Goal: Ask a question

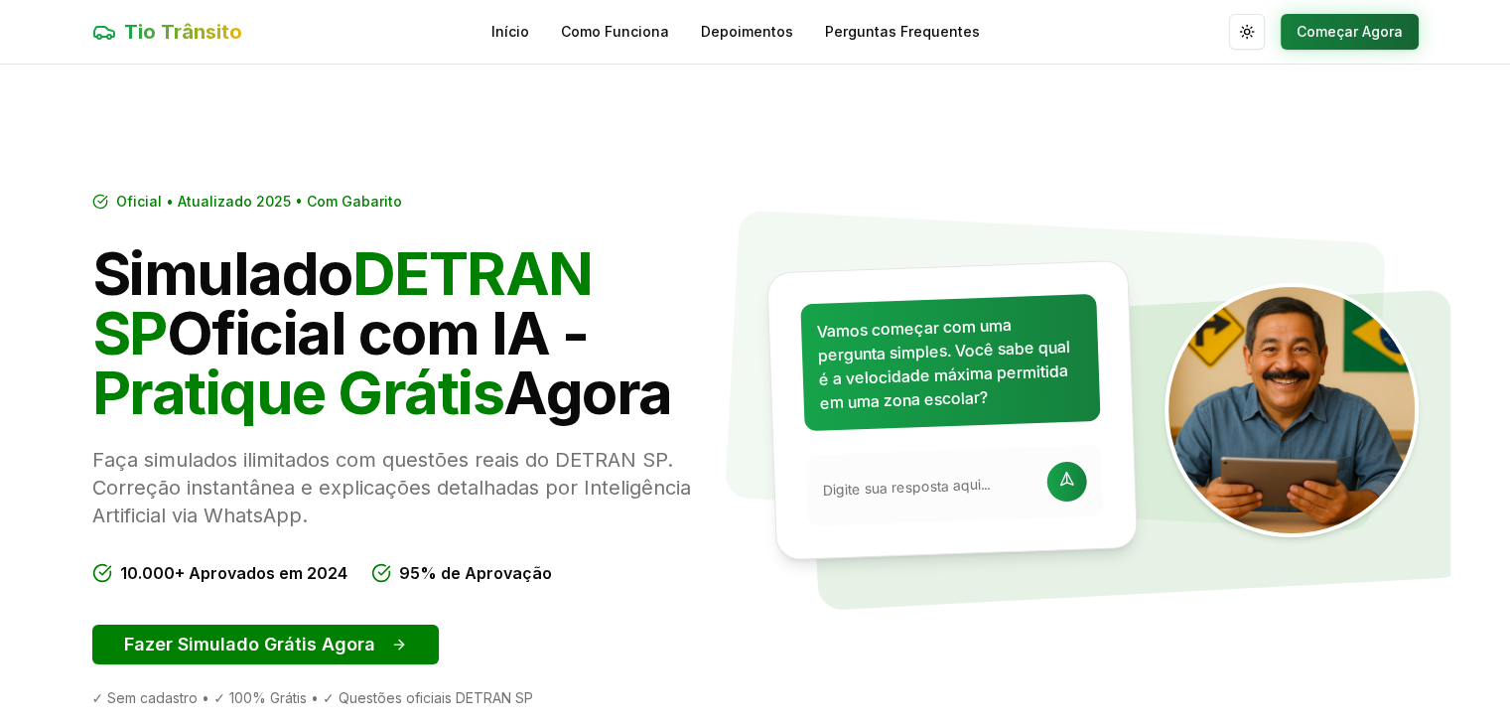
click at [1379, 28] on button "Começar Agora" at bounding box center [1349, 32] width 138 height 36
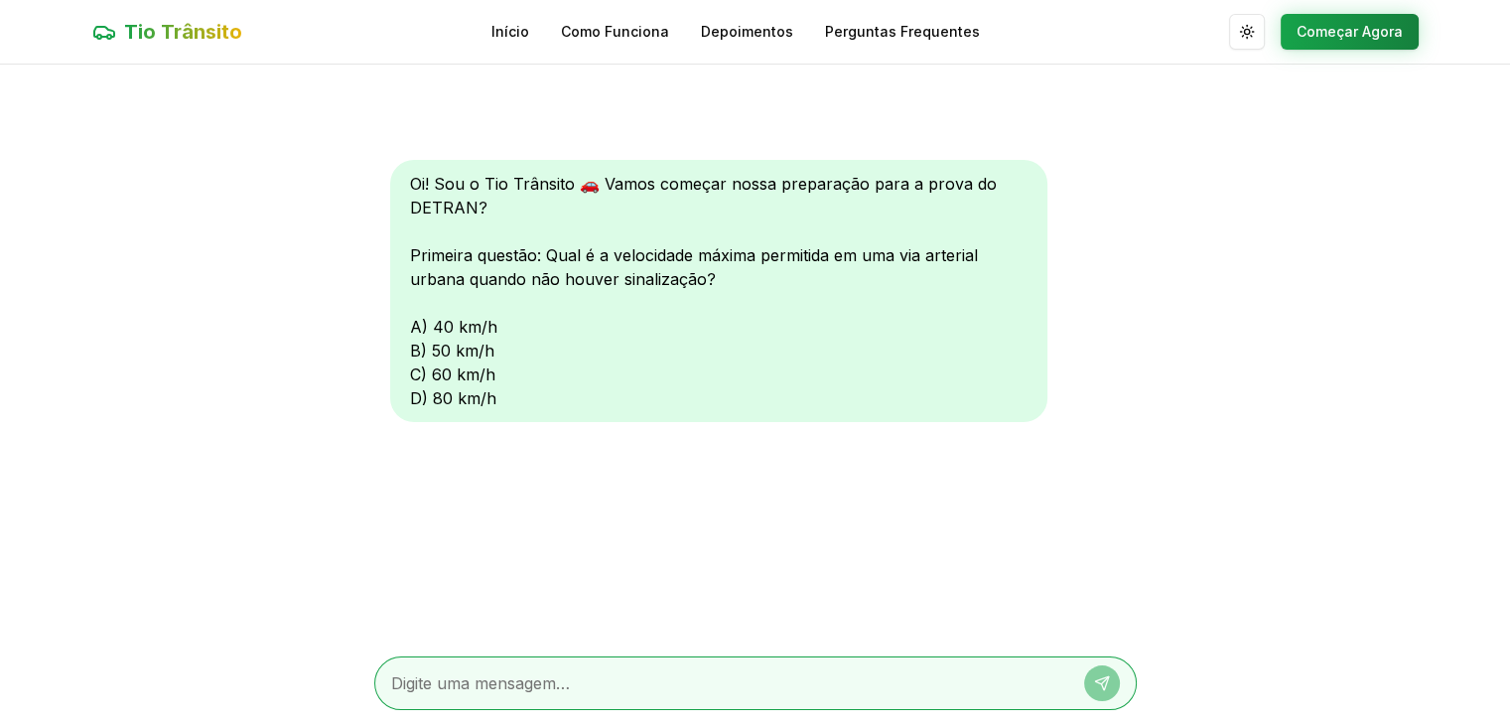
click at [562, 695] on div at bounding box center [755, 683] width 762 height 54
click at [568, 685] on textarea at bounding box center [727, 683] width 673 height 24
type textarea "c"
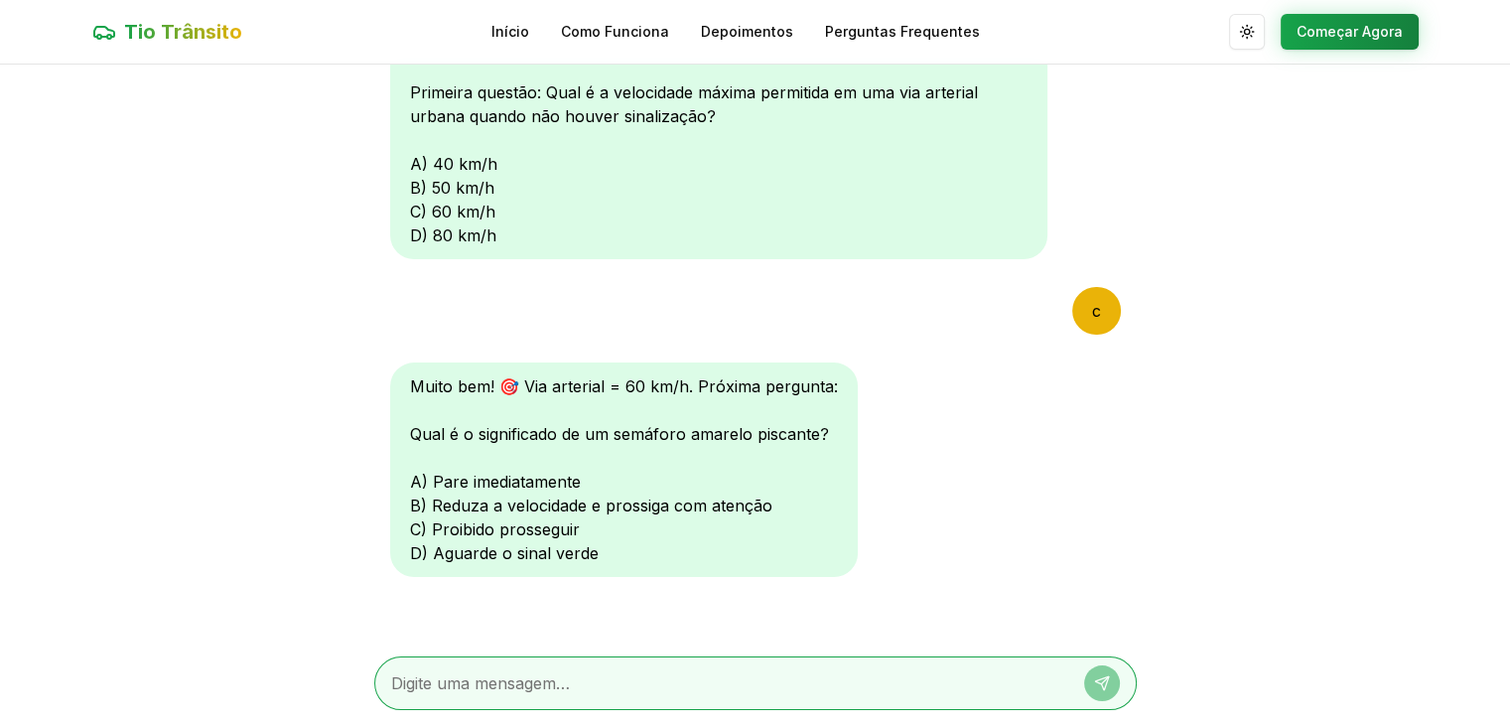
scroll to position [167, 0]
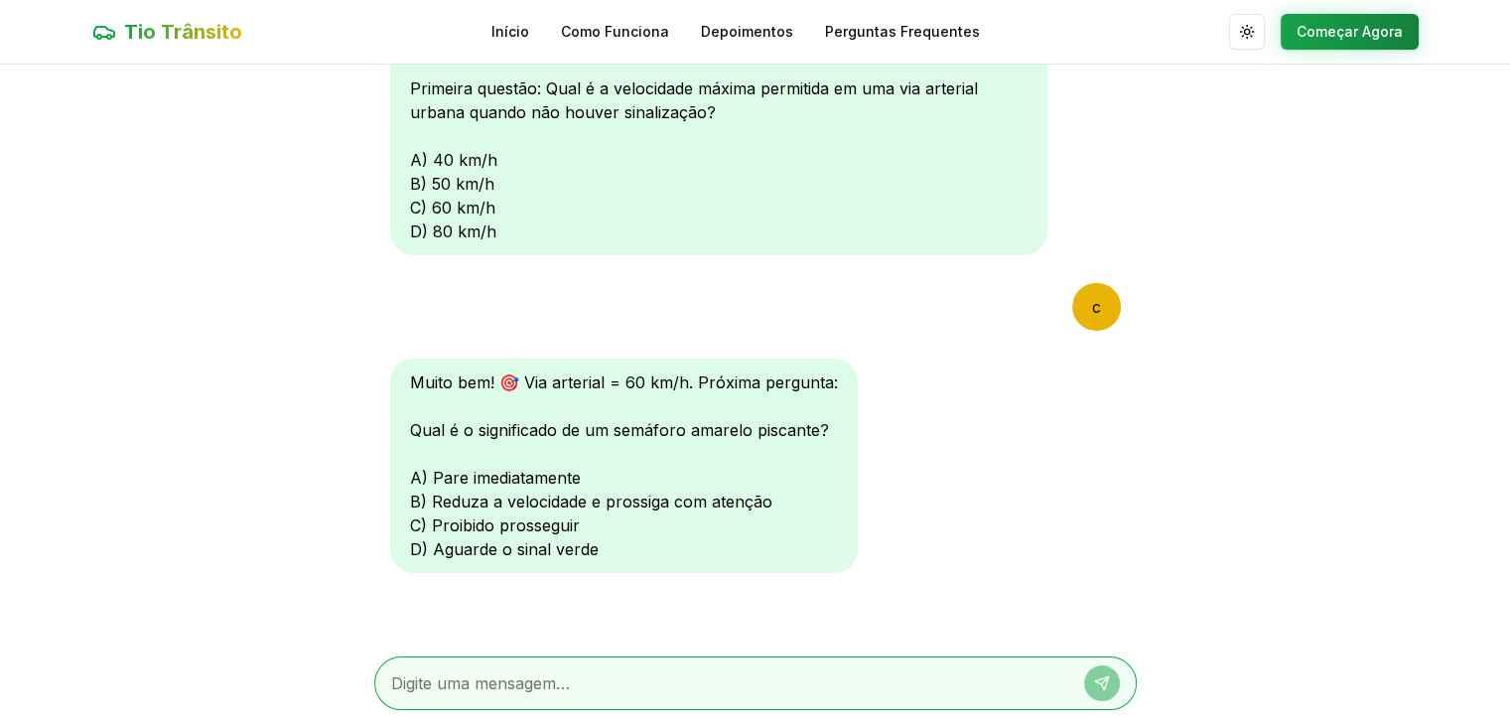
type textarea "b"
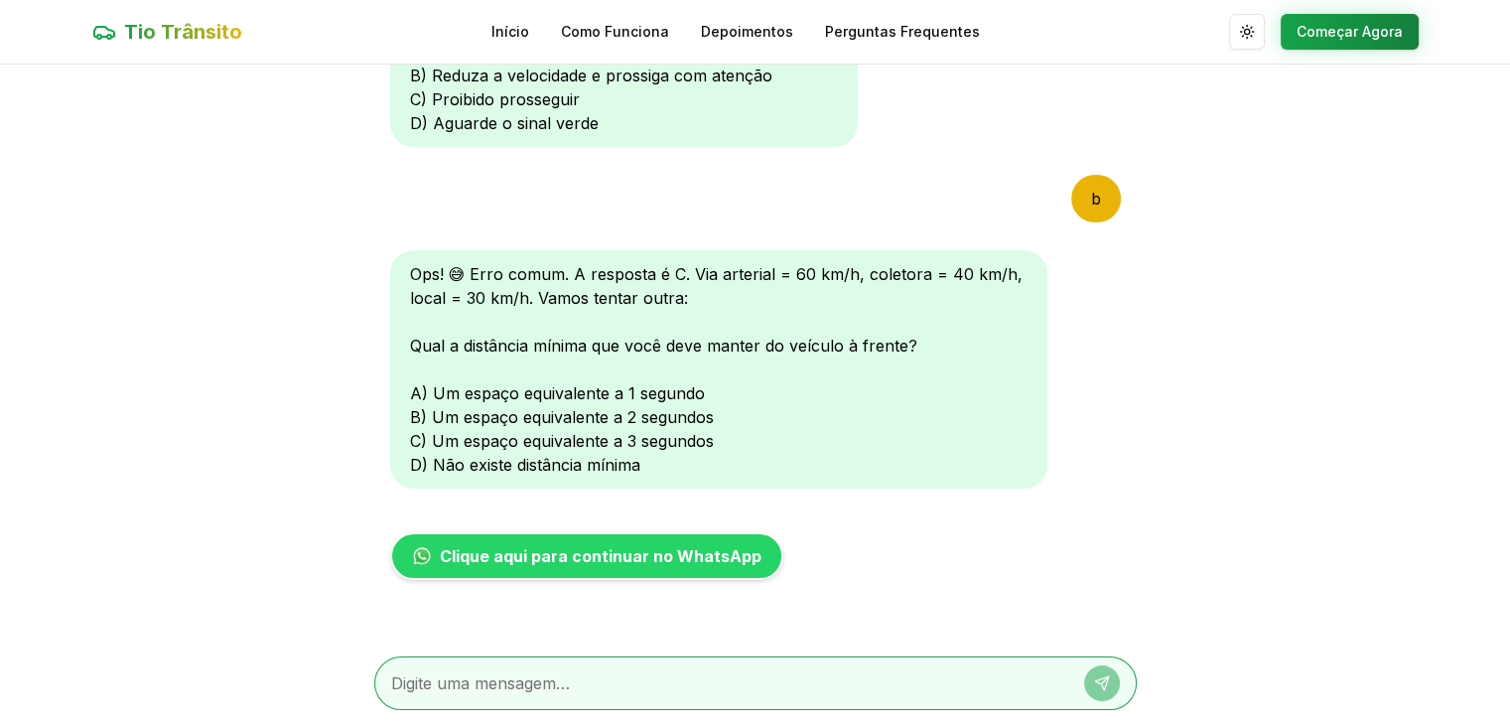
scroll to position [610, 0]
